Goal: Task Accomplishment & Management: Manage account settings

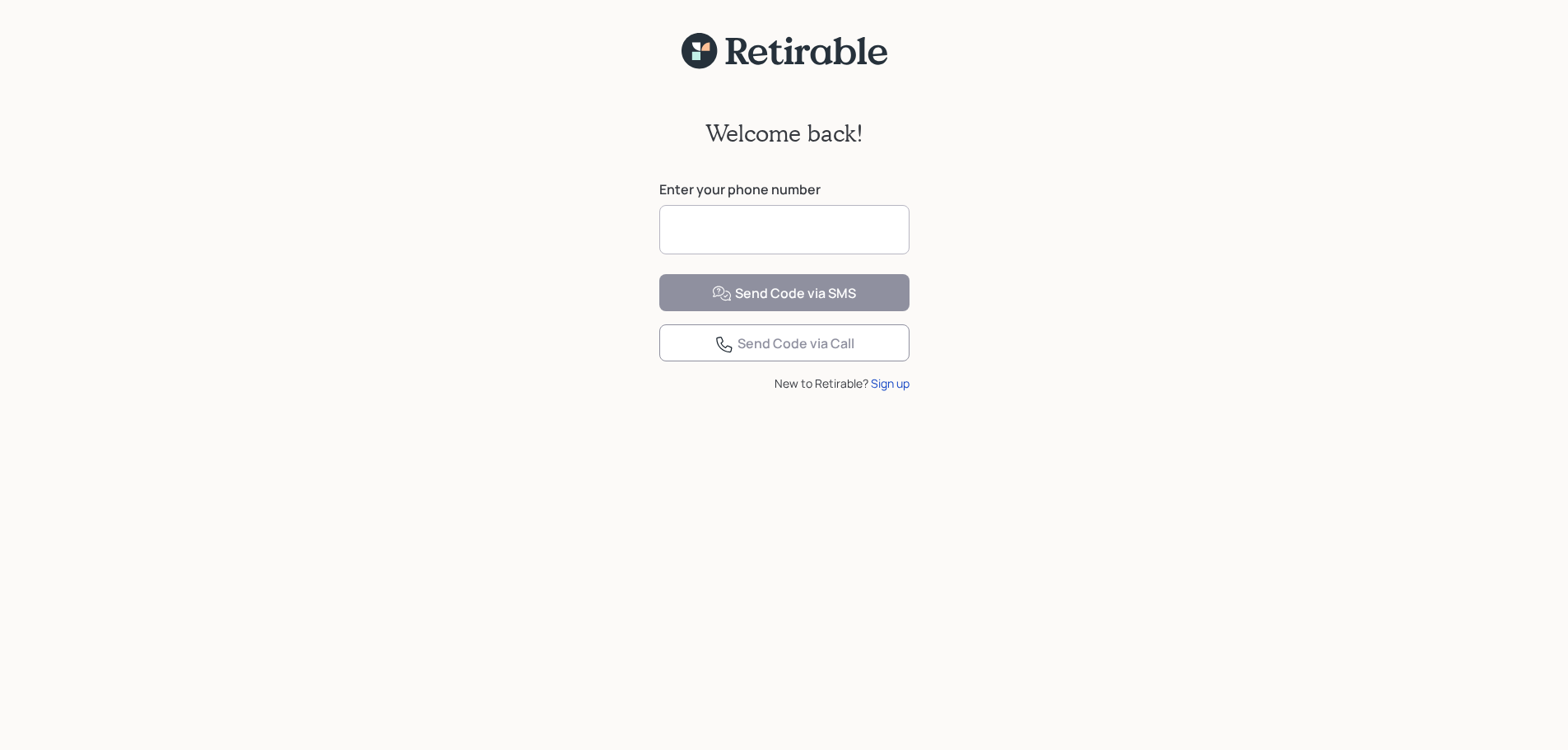
click at [836, 230] on input at bounding box center [784, 229] width 250 height 50
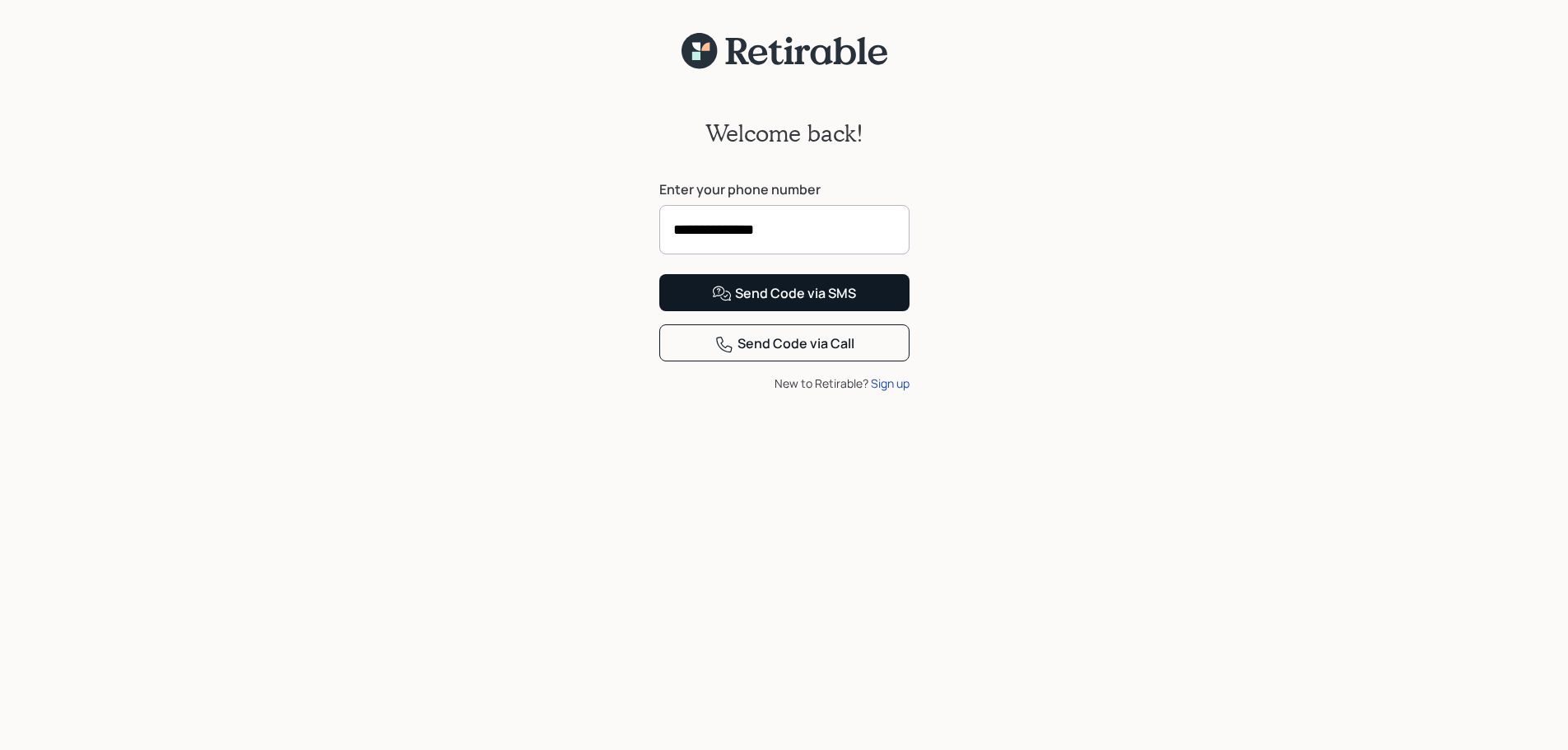
type input "**********"
click at [798, 304] on div "Send Code via SMS" at bounding box center [784, 294] width 144 height 20
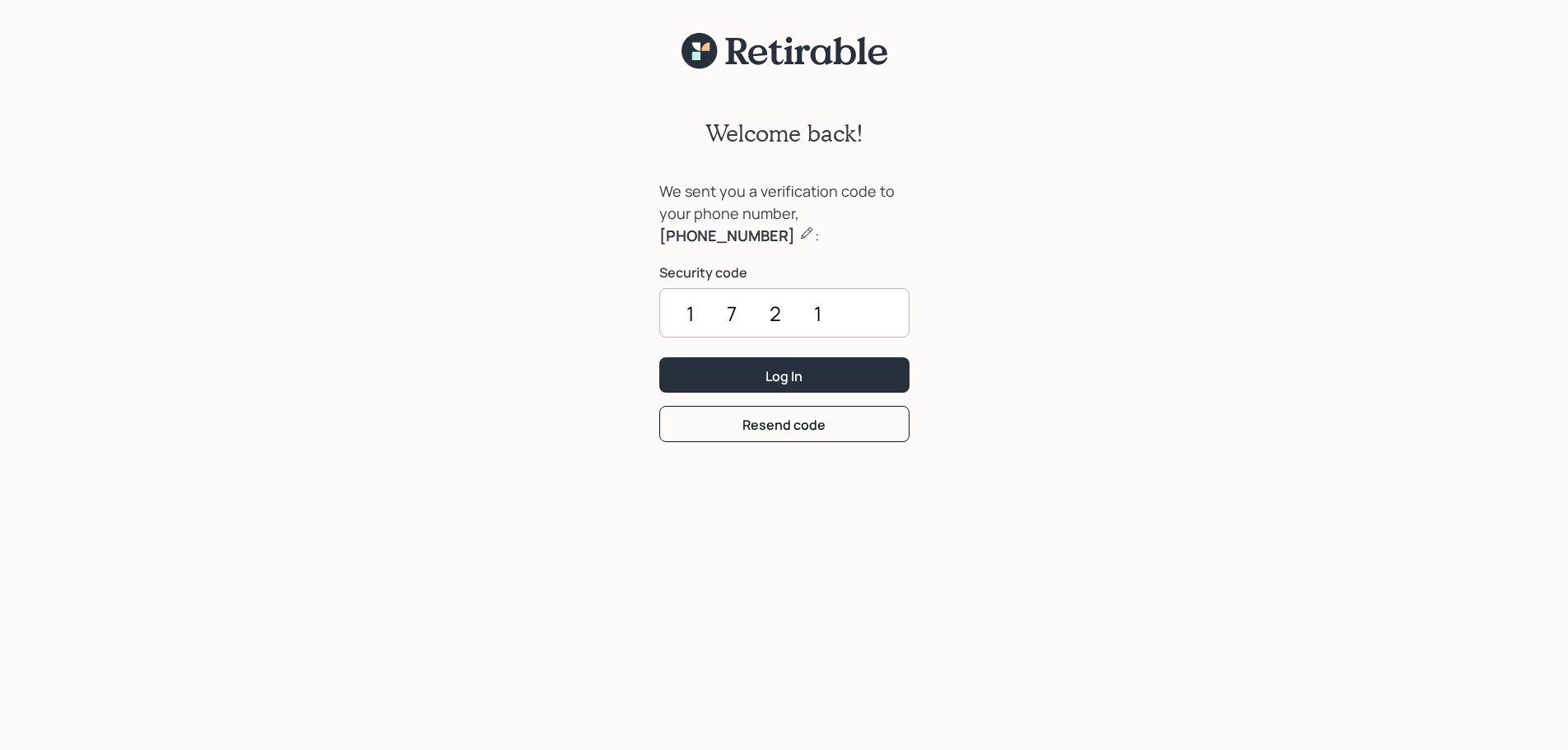
type input "1721"
click at [659, 357] on button "Log In" at bounding box center [784, 374] width 250 height 35
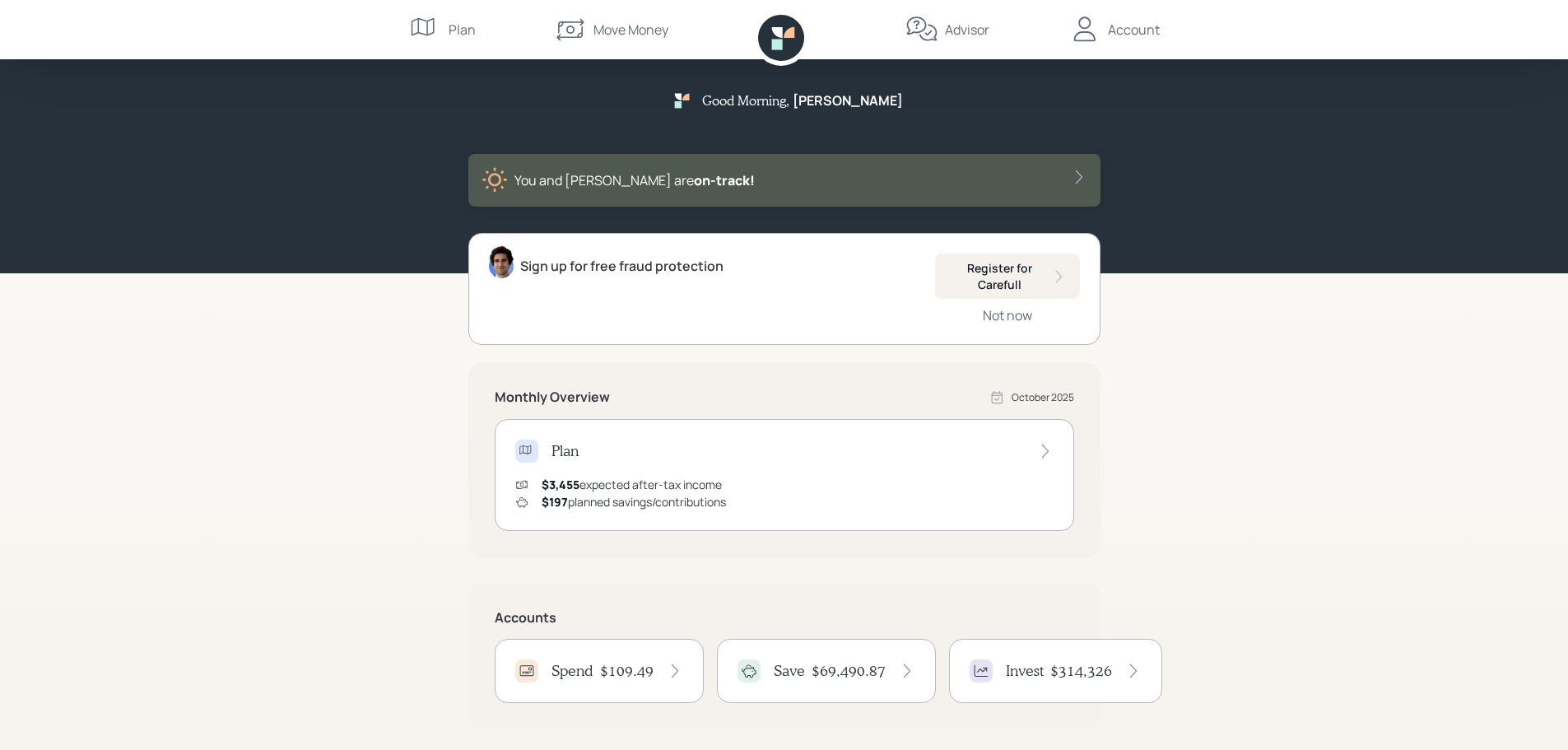
click at [643, 494] on div "$197 planned savings/contributions" at bounding box center [633, 502] width 184 height 17
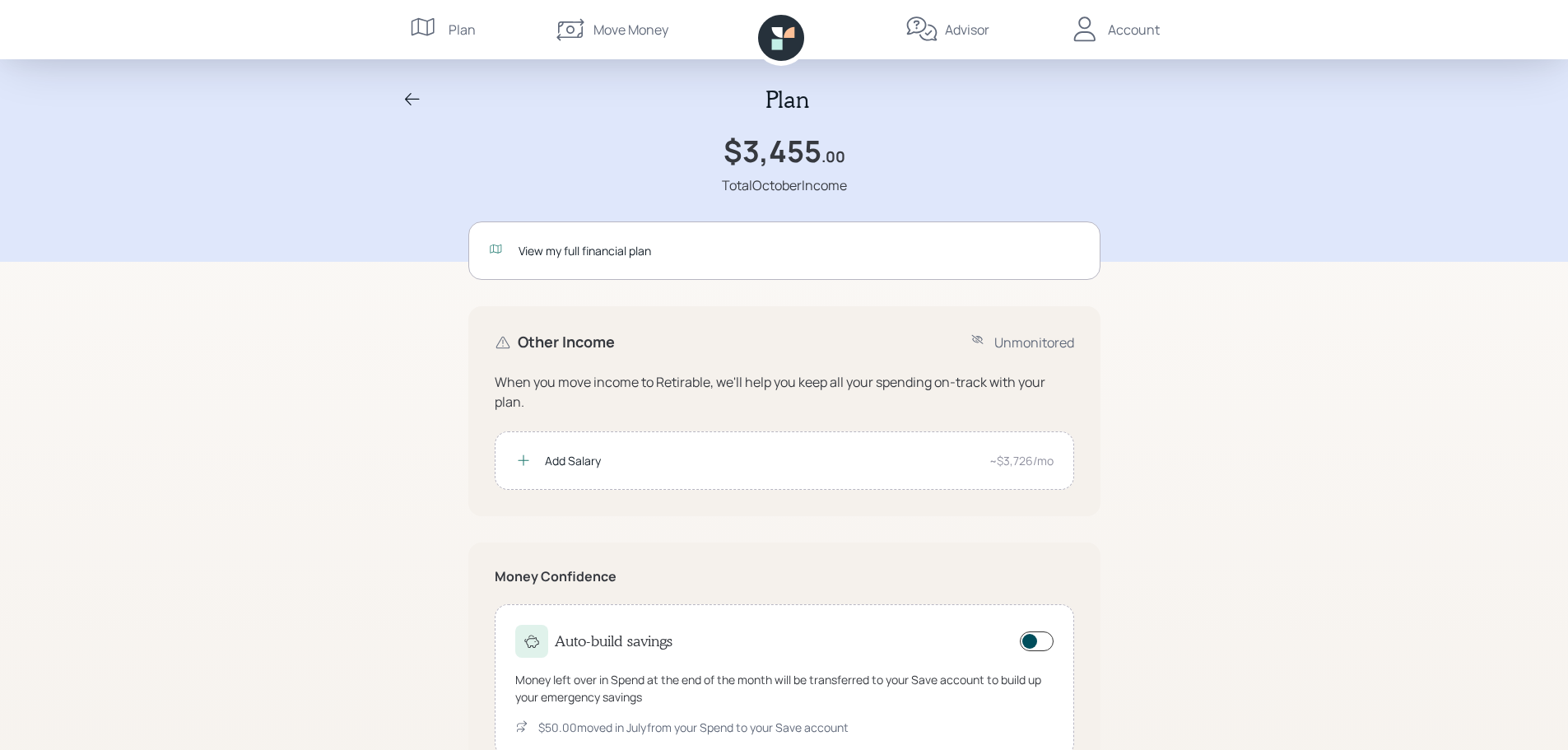
click at [409, 98] on icon at bounding box center [412, 99] width 20 height 20
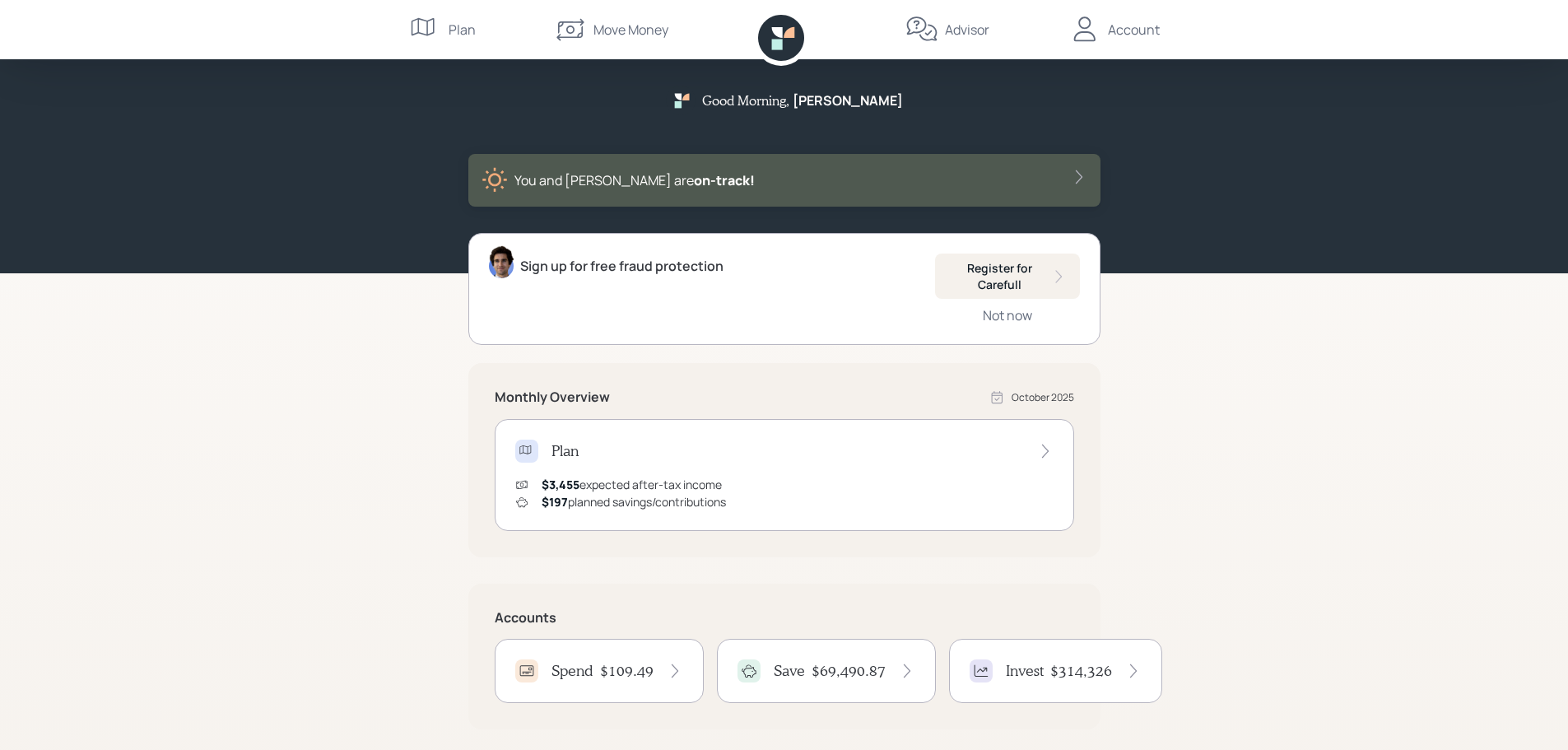
click at [1084, 175] on icon at bounding box center [1078, 176] width 16 height 16
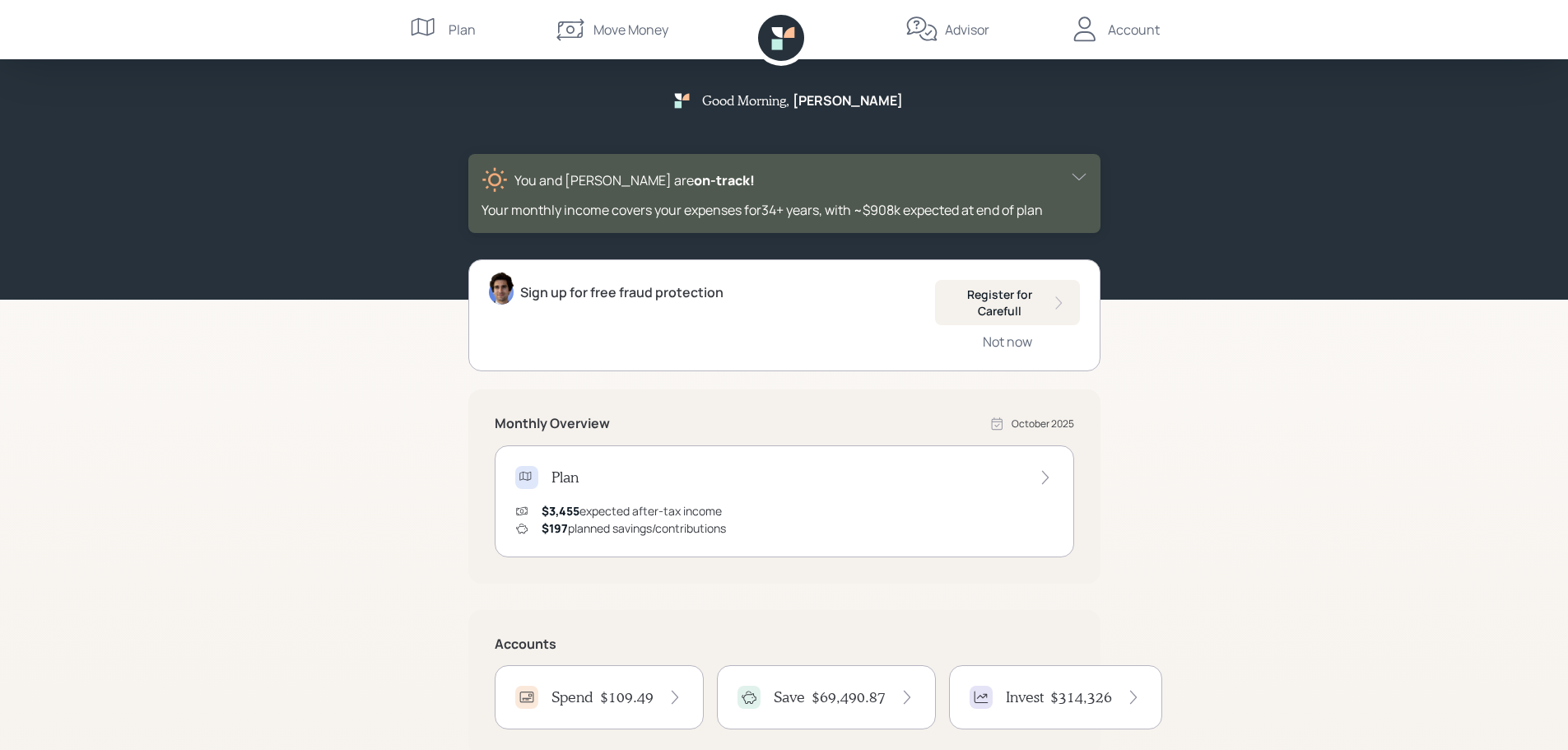
click at [1084, 175] on icon at bounding box center [1078, 176] width 16 height 16
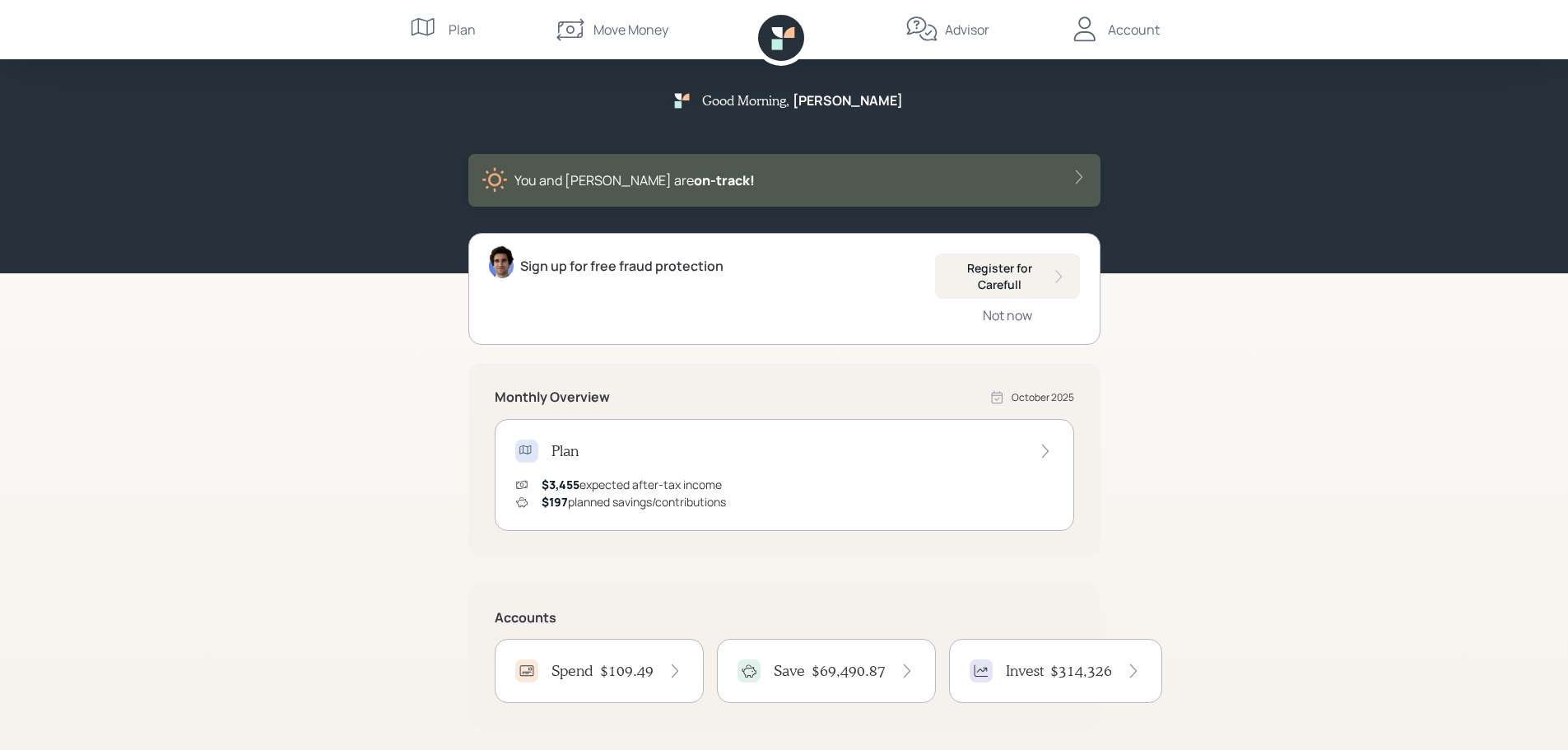
click at [1269, 318] on div "Good Morning , Melissa You and Philip are on‑track! Sign up for free fraud prot…" at bounding box center [784, 479] width 1568 height 958
click at [1120, 27] on div "Account" at bounding box center [1134, 29] width 52 height 20
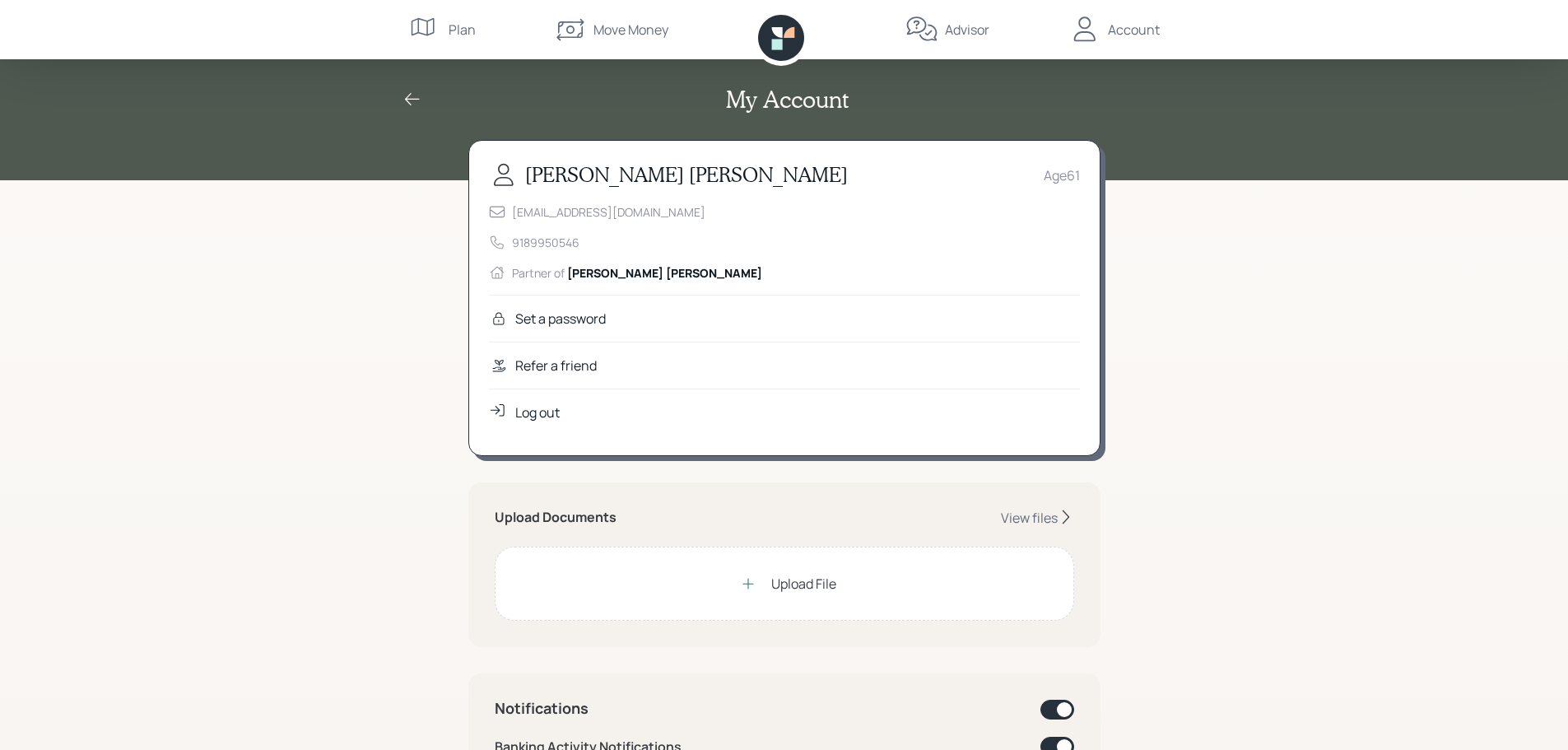
click at [522, 413] on div "Log out" at bounding box center [538, 412] width 45 height 20
